Goal: Obtain resource: Obtain resource

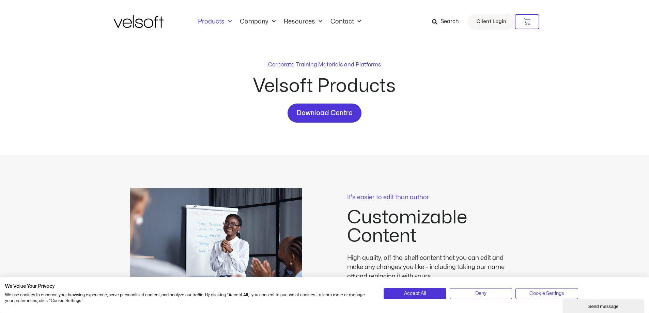
click at [228, 21] on span "Menu" at bounding box center [228, 21] width 7 height 11
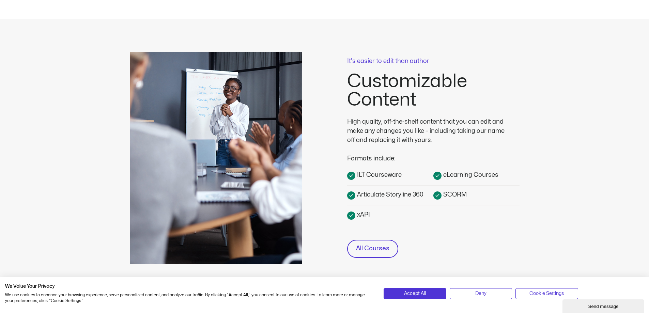
scroll to position [170, 0]
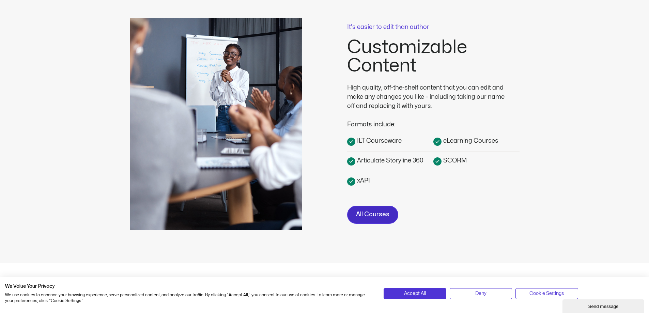
click at [375, 217] on span "All Courses" at bounding box center [372, 215] width 33 height 10
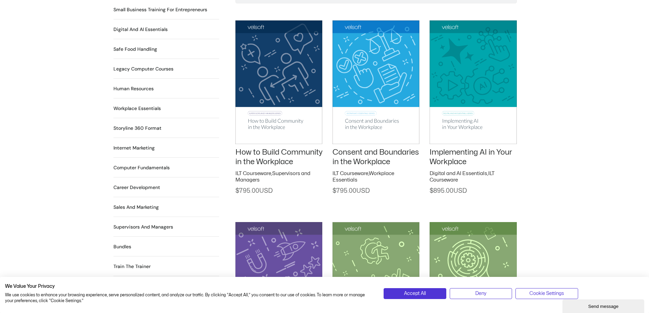
scroll to position [545, 0]
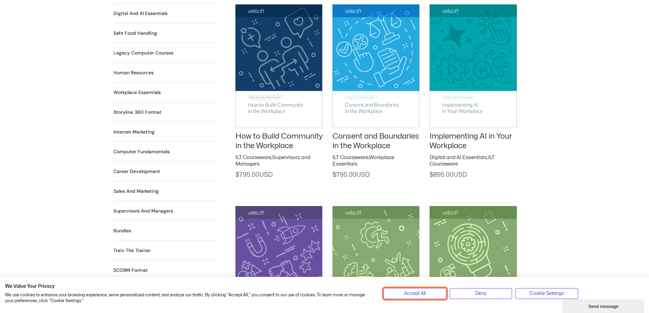
click at [432, 290] on button "Accept All" at bounding box center [415, 293] width 62 height 11
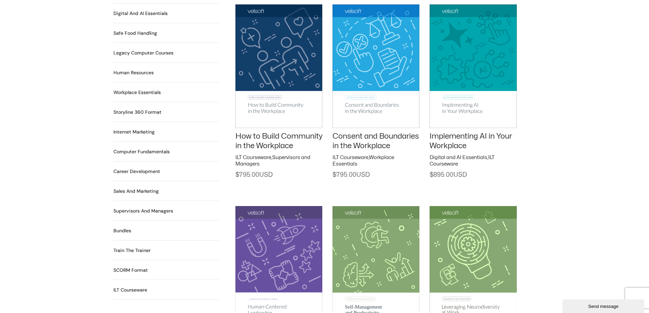
click at [125, 227] on h2 "Bundles 12 Products" at bounding box center [123, 230] width 18 height 7
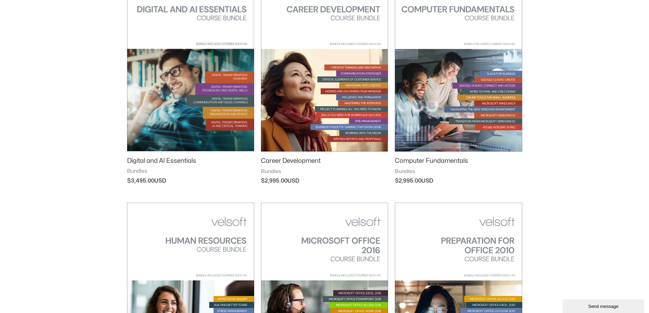
scroll to position [136, 0]
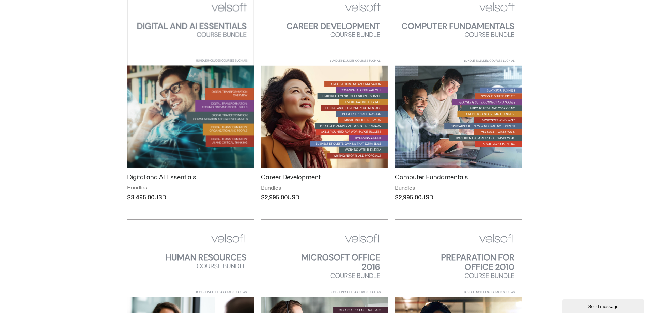
click at [315, 147] on img at bounding box center [324, 78] width 127 height 180
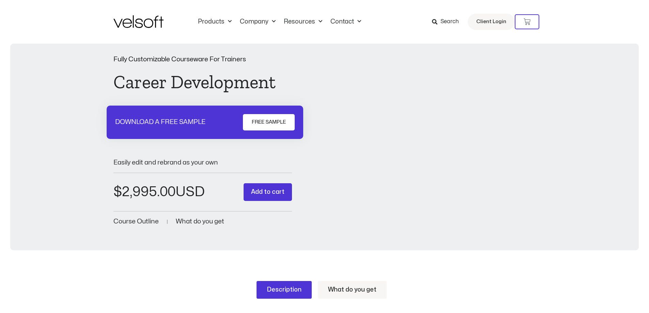
click at [210, 222] on span "What do you get" at bounding box center [200, 222] width 48 height 6
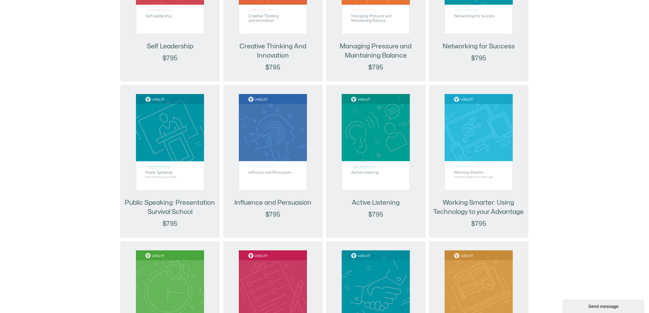
scroll to position [980, 0]
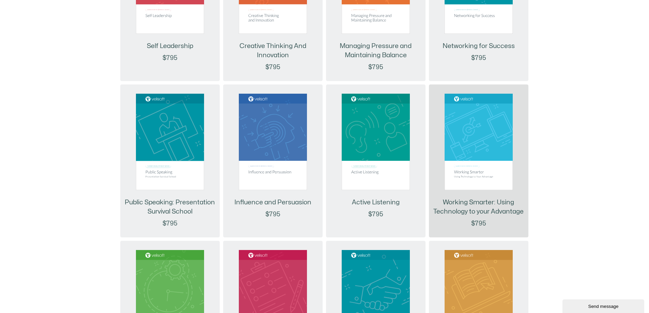
click at [477, 146] on img at bounding box center [479, 142] width 68 height 97
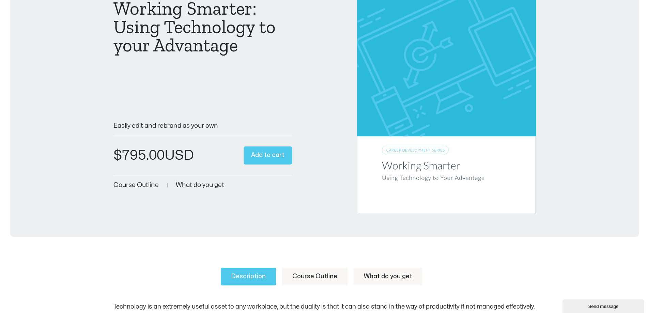
scroll to position [136, 0]
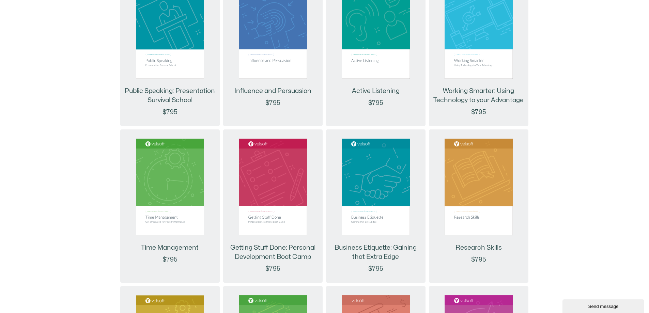
scroll to position [946, 0]
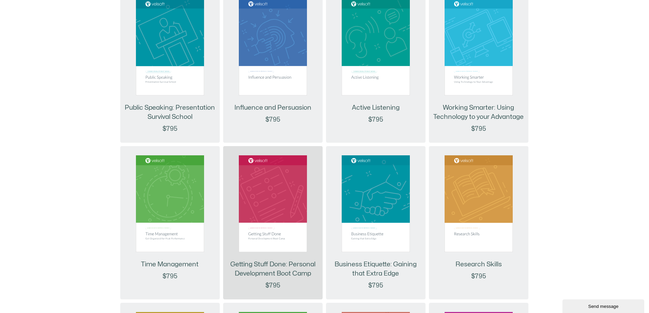
click at [258, 214] on img at bounding box center [273, 203] width 68 height 97
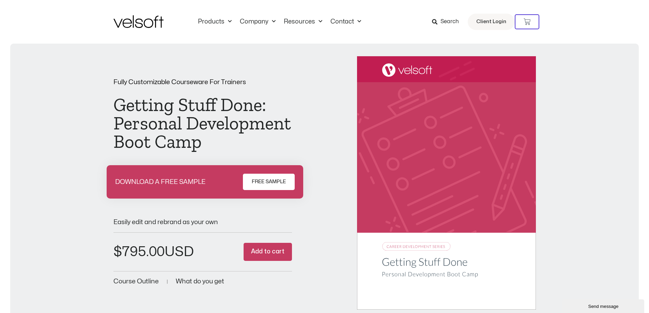
click at [249, 179] on link "FREE SAMPLE" at bounding box center [269, 182] width 52 height 16
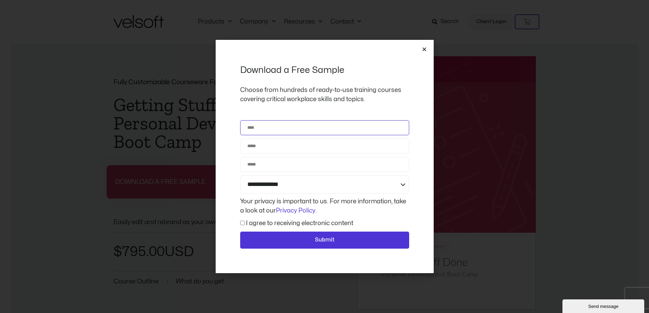
click at [282, 129] on input "Name" at bounding box center [324, 127] width 169 height 15
type input "**********"
drag, startPoint x: 293, startPoint y: 145, endPoint x: 225, endPoint y: 149, distance: 68.0
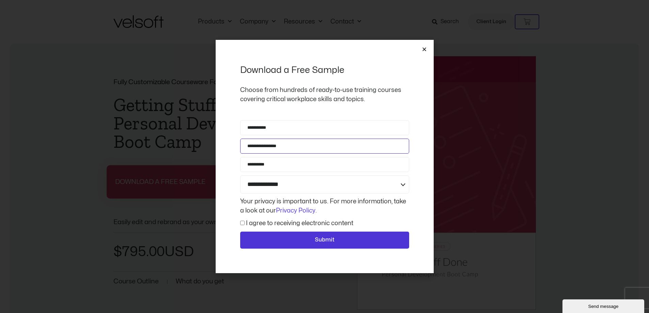
click at [226, 149] on div "**********" at bounding box center [325, 157] width 218 height 234
type input "**********"
click at [294, 165] on input "**********" at bounding box center [324, 164] width 169 height 15
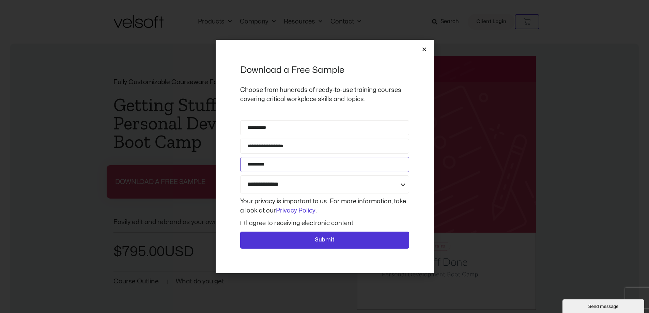
type input "**********"
click at [299, 192] on select "**********" at bounding box center [324, 185] width 169 height 18
select select "**********"
click at [240, 176] on select "**********" at bounding box center [324, 185] width 169 height 18
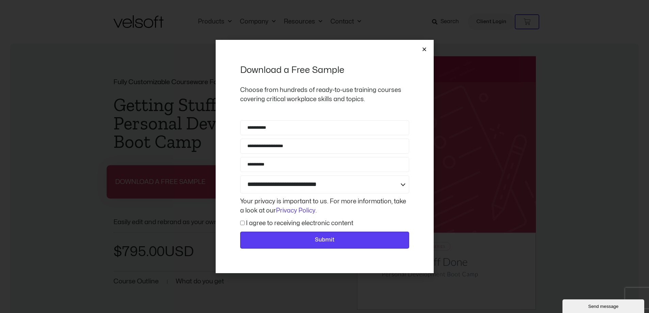
click at [276, 238] on span "Submit" at bounding box center [324, 240] width 151 height 9
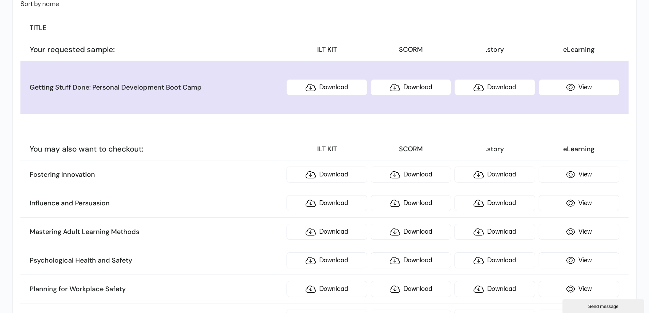
scroll to position [136, 0]
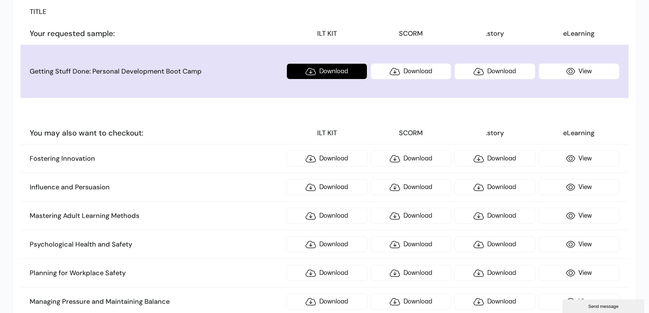
click at [332, 70] on link "Download" at bounding box center [327, 71] width 81 height 16
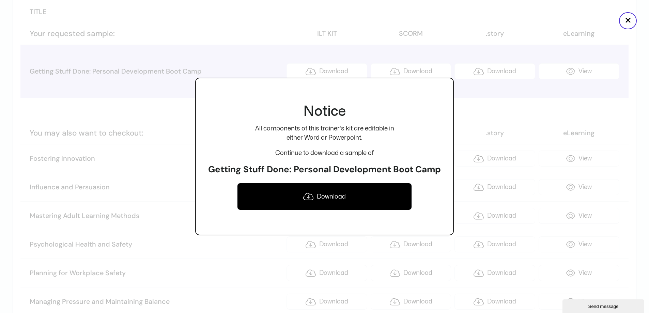
click at [324, 195] on link "Download" at bounding box center [324, 196] width 175 height 27
click at [242, 55] on div "Notice All components of this trainer's kit are editable in either Word or Powe…" at bounding box center [324, 156] width 259 height 313
click at [627, 18] on button "×" at bounding box center [628, 20] width 18 height 17
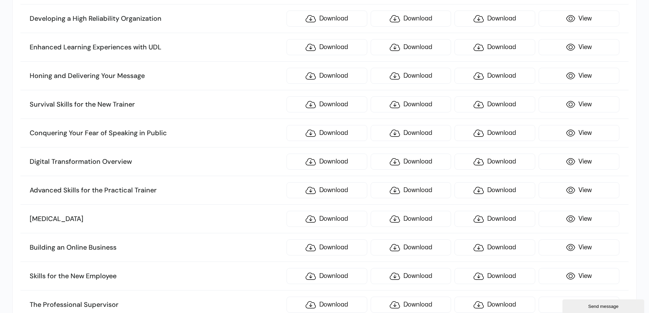
scroll to position [477, 0]
click at [407, 216] on link "Download" at bounding box center [411, 219] width 81 height 16
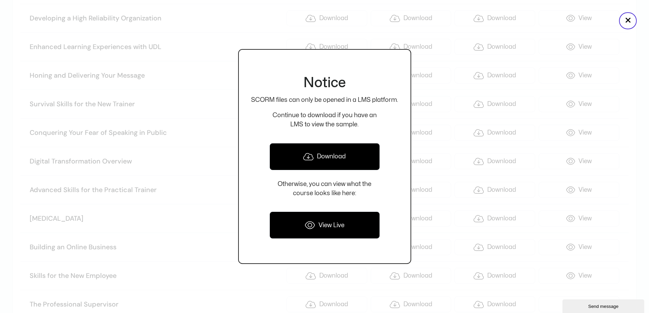
click at [348, 164] on link "Download" at bounding box center [325, 156] width 110 height 27
click at [334, 226] on link "View Live" at bounding box center [325, 225] width 110 height 27
click at [237, 110] on div at bounding box center [324, 156] width 649 height 313
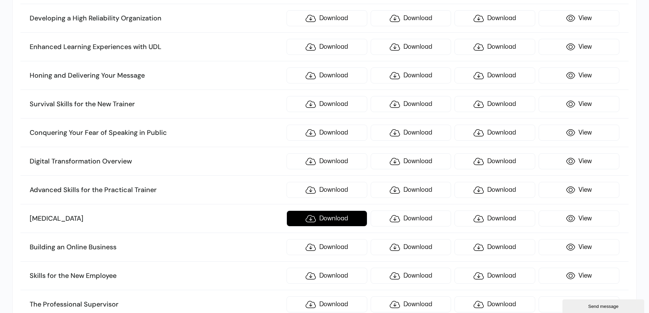
click at [338, 216] on link "Download" at bounding box center [327, 219] width 81 height 16
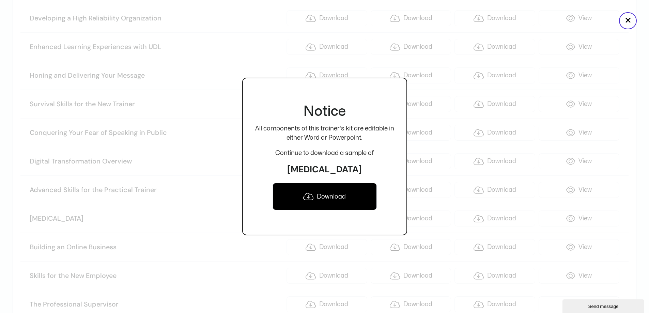
click at [338, 191] on link "Download" at bounding box center [325, 196] width 104 height 27
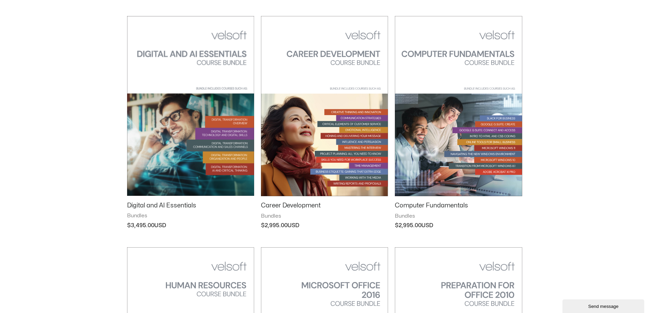
scroll to position [74, 0]
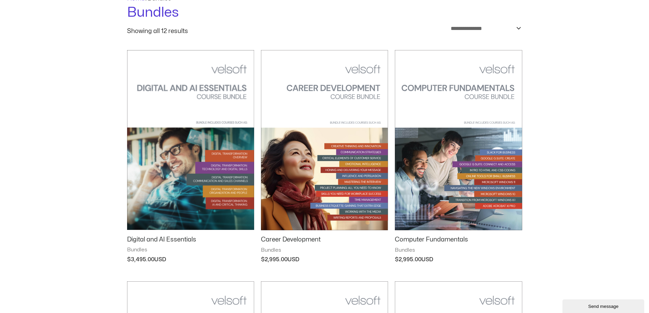
click at [330, 193] on img at bounding box center [324, 140] width 127 height 180
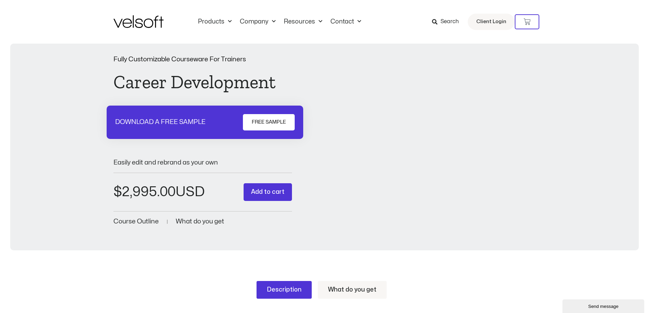
click at [140, 224] on span "Course Outline" at bounding box center [136, 222] width 45 height 6
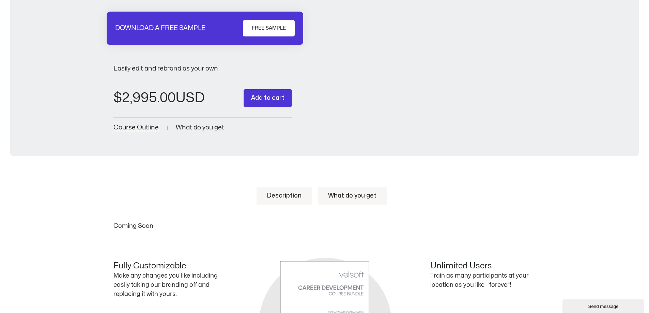
scroll to position [94, 0]
click at [184, 128] on span "What do you get" at bounding box center [200, 128] width 48 height 6
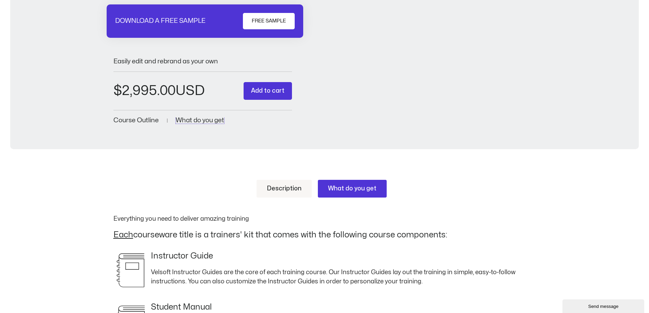
scroll to position [0, 0]
